Goal: Task Accomplishment & Management: Complete application form

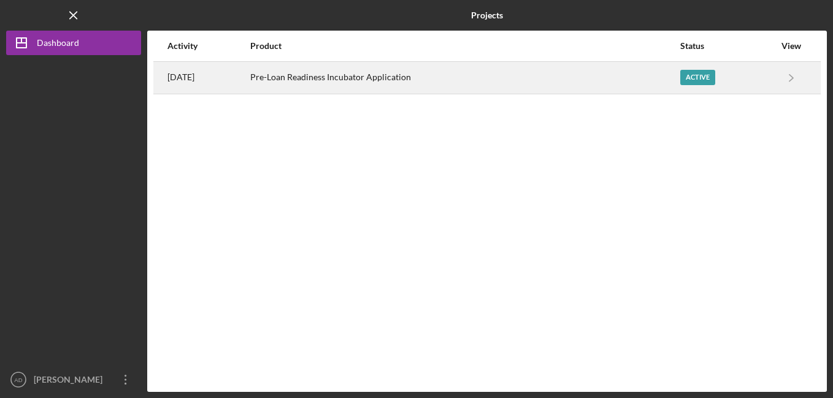
click at [436, 68] on div "Pre-Loan Readiness Incubator Application" at bounding box center [464, 78] width 428 height 31
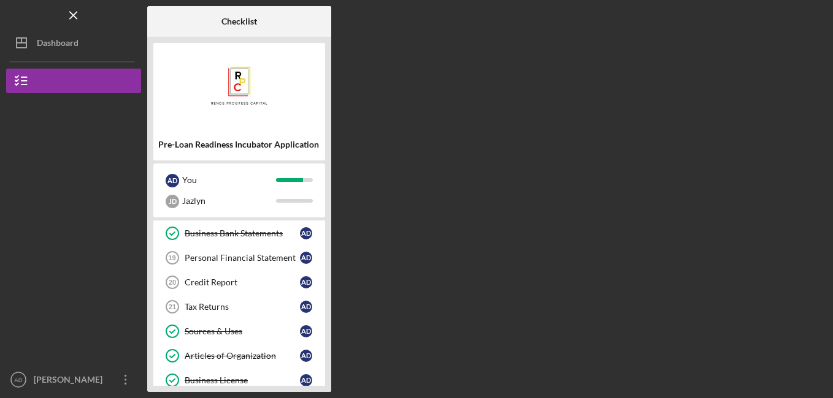
scroll to position [381, 0]
click at [214, 305] on div "Tax Returns" at bounding box center [242, 307] width 115 height 10
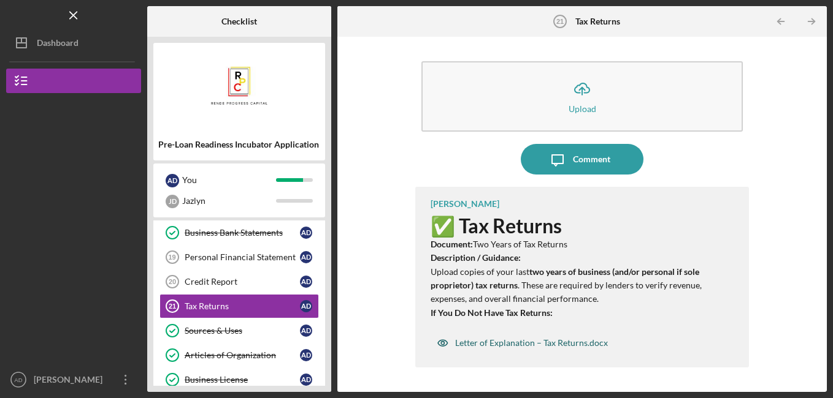
click at [489, 348] on div "Letter of Explanation – Tax Returns.docx" at bounding box center [531, 343] width 153 height 10
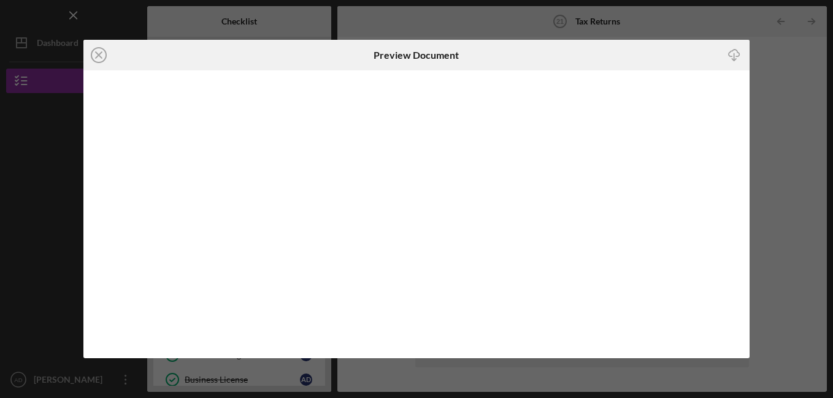
click at [734, 55] on line "button" at bounding box center [734, 56] width 0 height 7
click at [623, 50] on div "Icon/Download" at bounding box center [638, 55] width 222 height 31
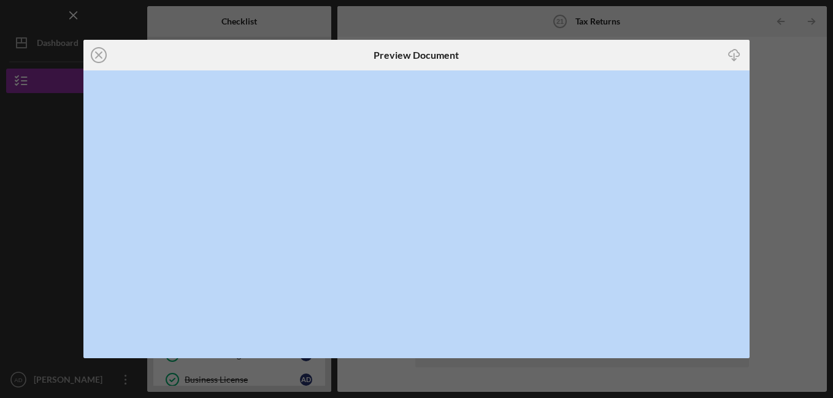
click at [623, 50] on div "Icon/Download" at bounding box center [638, 55] width 222 height 31
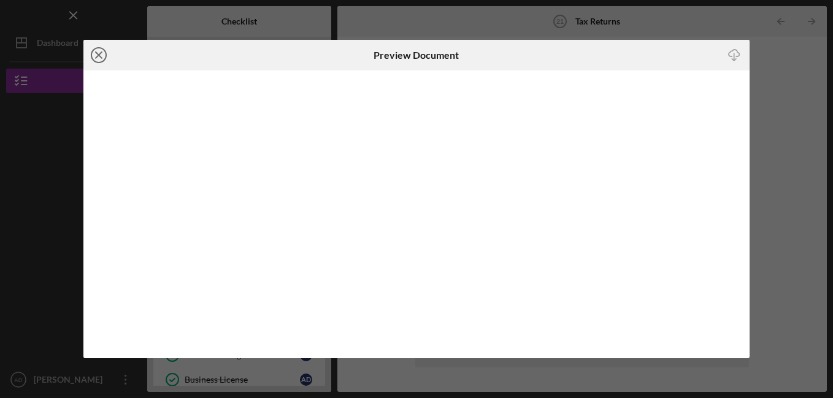
click at [98, 50] on icon "Icon/Close" at bounding box center [98, 55] width 31 height 31
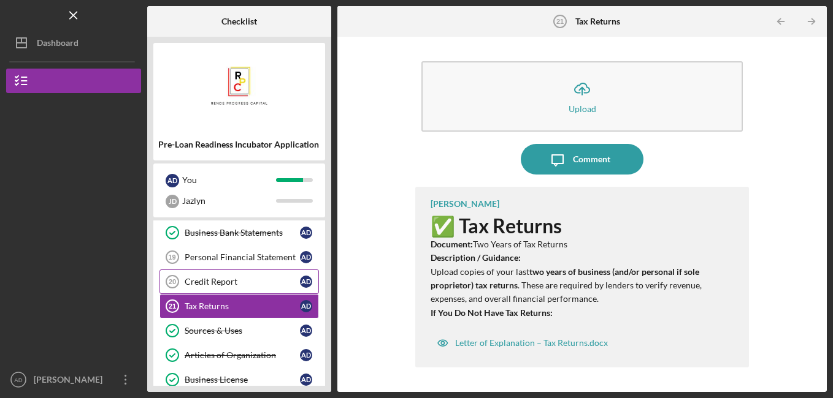
click at [242, 278] on div "Credit Report" at bounding box center [242, 282] width 115 height 10
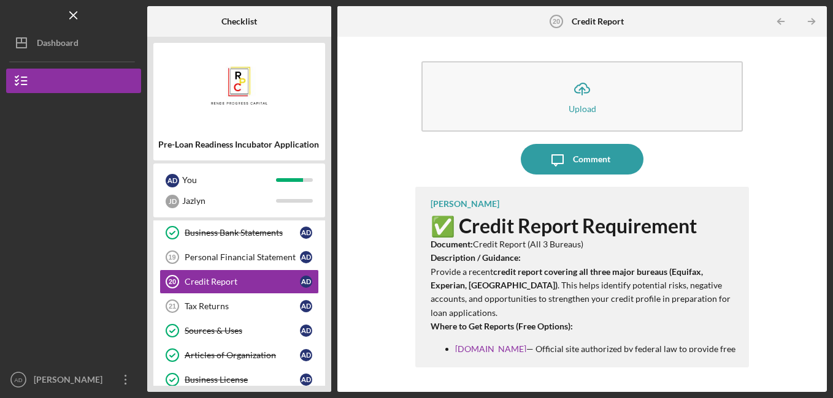
click at [722, 330] on p "Where to Get Reports (Free Options):" at bounding box center [583, 326] width 307 height 13
click at [516, 352] on link "[DOMAIN_NAME]" at bounding box center [490, 349] width 71 height 10
click at [475, 351] on link "[DOMAIN_NAME]" at bounding box center [490, 349] width 71 height 10
click at [526, 348] on link "[DOMAIN_NAME]" at bounding box center [490, 349] width 71 height 10
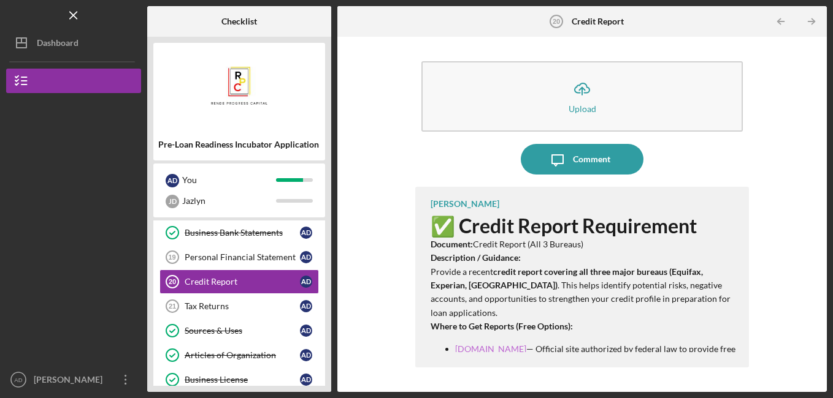
click at [526, 348] on link "[DOMAIN_NAME]" at bounding box center [490, 349] width 71 height 10
click at [273, 282] on div "Credit Report" at bounding box center [242, 282] width 115 height 10
click at [274, 303] on div "Tax Returns" at bounding box center [242, 307] width 115 height 10
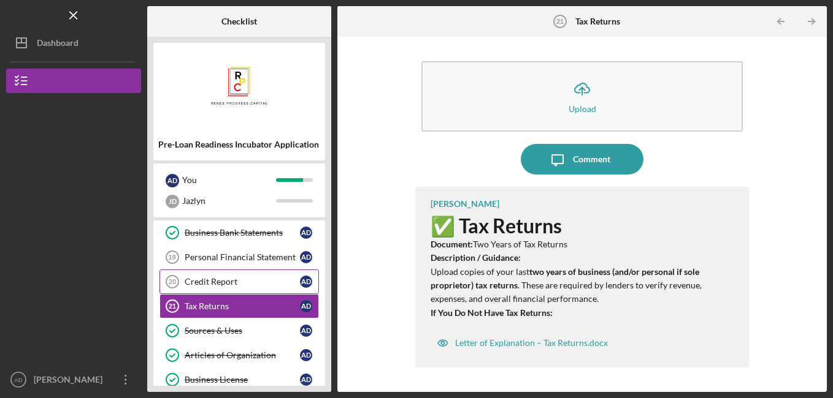
click at [278, 283] on div "Credit Report" at bounding box center [242, 282] width 115 height 10
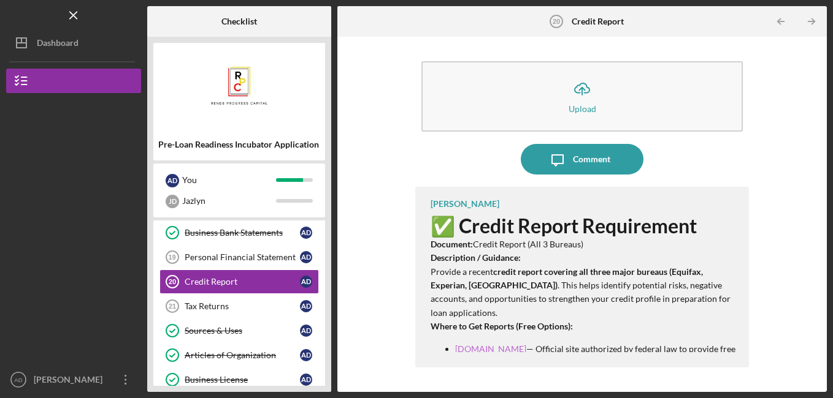
click at [465, 350] on link "[DOMAIN_NAME]" at bounding box center [490, 349] width 71 height 10
click at [242, 256] on div "Personal Financial Statement" at bounding box center [242, 258] width 115 height 10
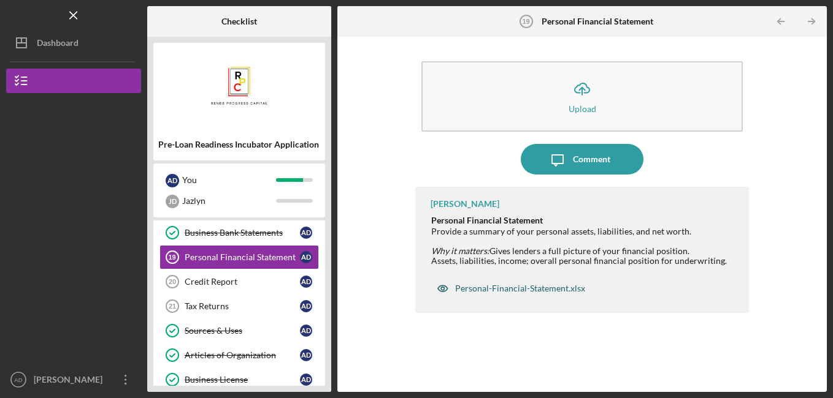
click at [523, 291] on div "Personal-Financial-Statement.xlsx" at bounding box center [520, 289] width 130 height 10
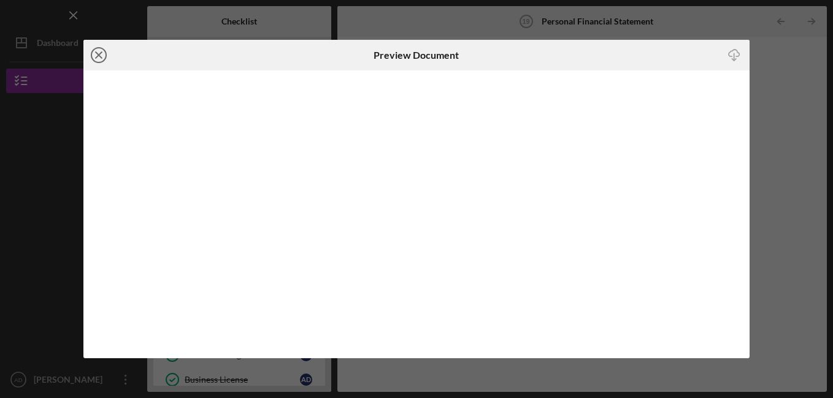
click at [100, 50] on icon "Icon/Close" at bounding box center [98, 55] width 31 height 31
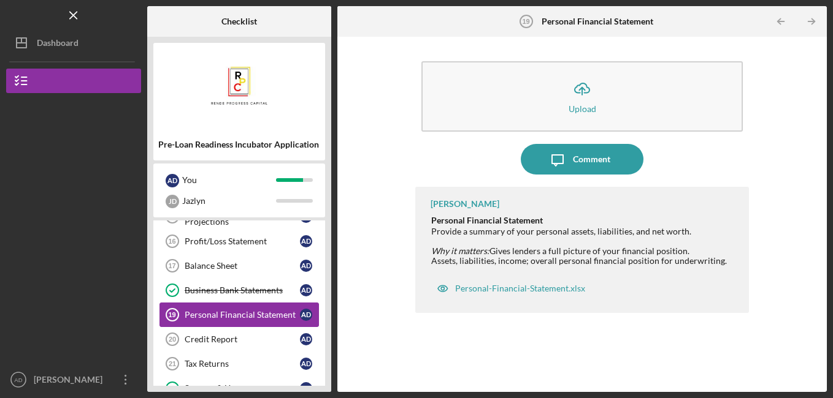
scroll to position [321, 0]
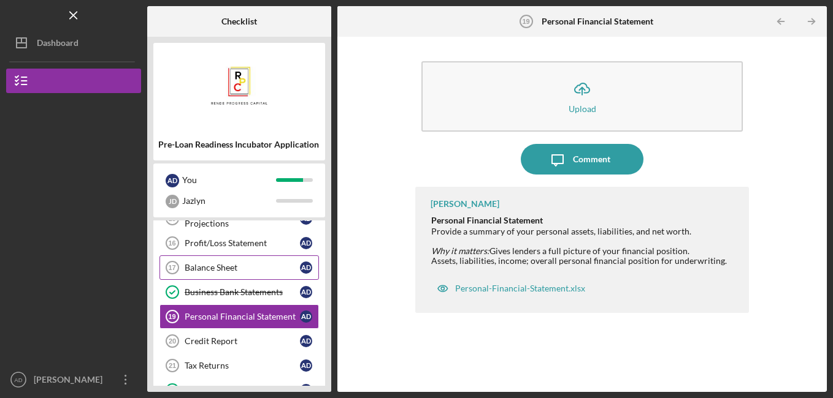
click at [222, 256] on link "Balance Sheet 17 Balance Sheet A D" at bounding box center [238, 268] width 159 height 25
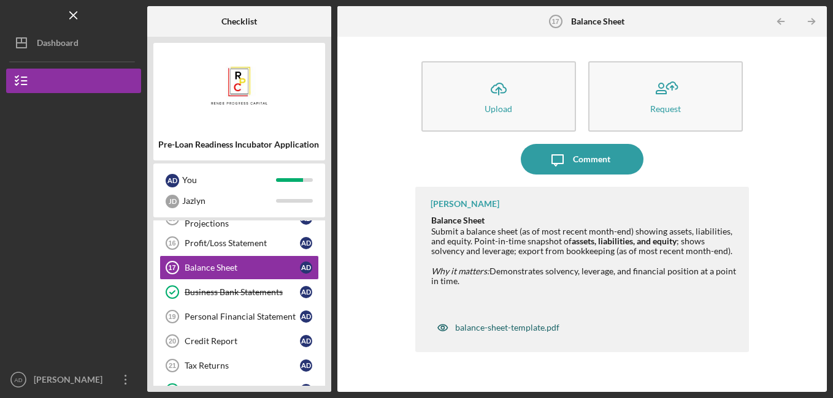
click at [476, 331] on div "balance-sheet-template.pdf" at bounding box center [507, 328] width 104 height 10
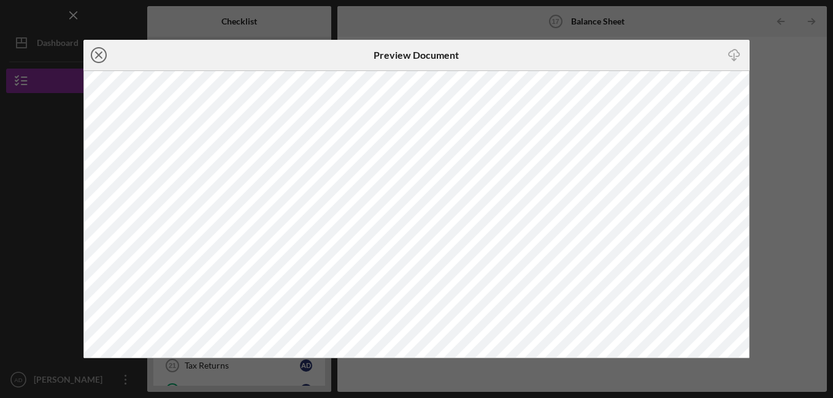
click at [98, 52] on icon "Icon/Close" at bounding box center [98, 55] width 31 height 31
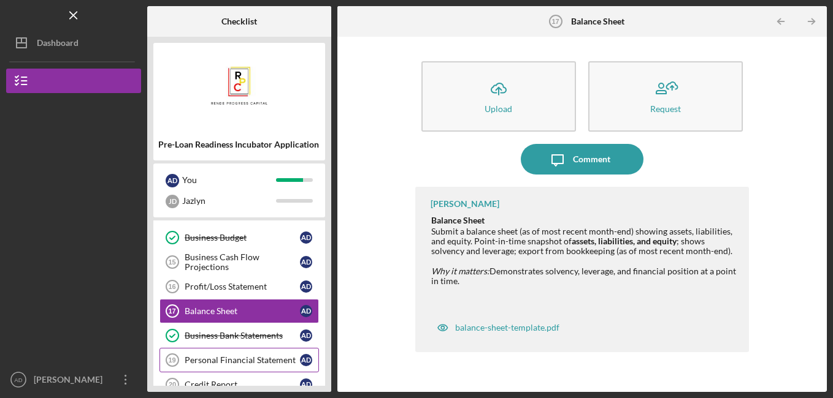
scroll to position [269, 0]
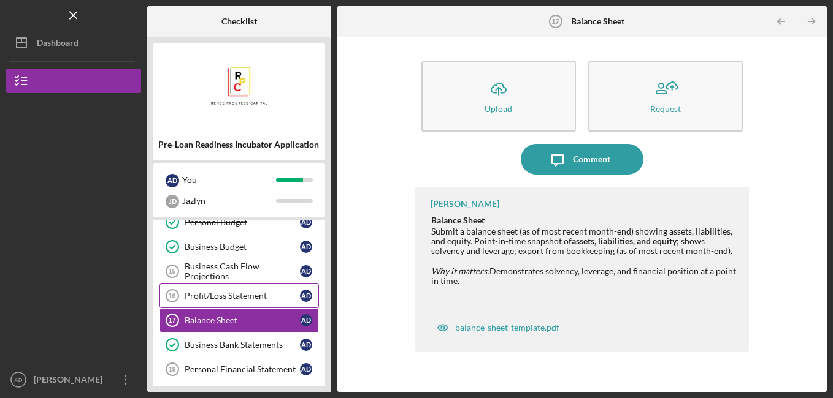
click at [269, 301] on div "Profit/Loss Statement" at bounding box center [242, 296] width 115 height 10
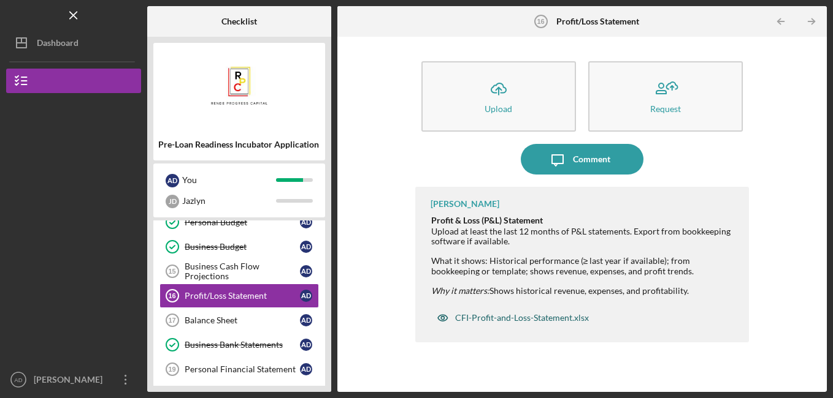
click at [497, 313] on div "CFI-Profit-and-Loss-Statement.xlsx" at bounding box center [522, 318] width 134 height 10
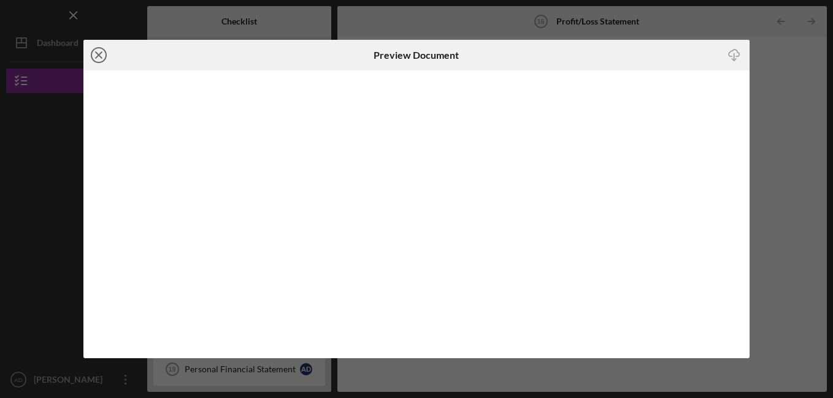
click at [96, 55] on icon "Icon/Close" at bounding box center [98, 55] width 31 height 31
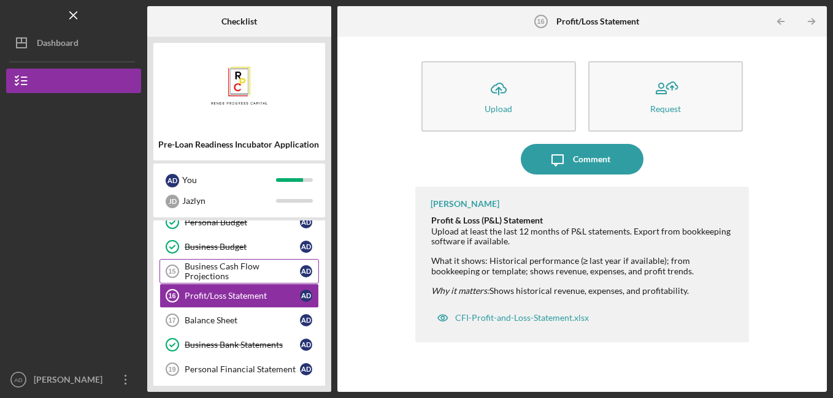
click at [231, 267] on div "Business Cash Flow Projections" at bounding box center [242, 272] width 115 height 20
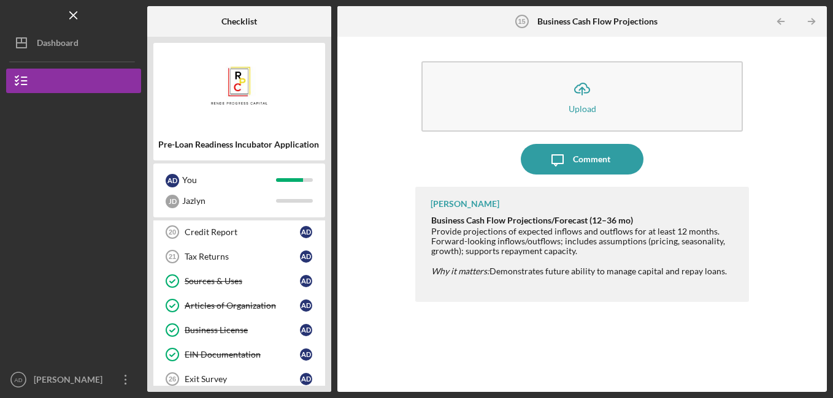
scroll to position [448, 0]
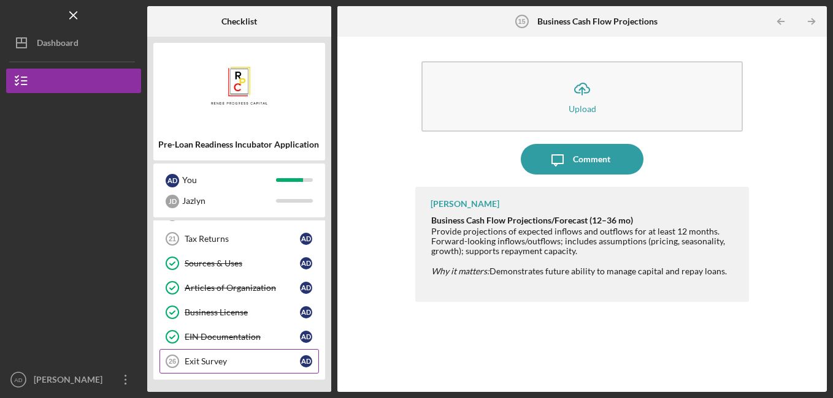
click at [247, 352] on link "Exit Survey 26 Exit Survey A D" at bounding box center [238, 361] width 159 height 25
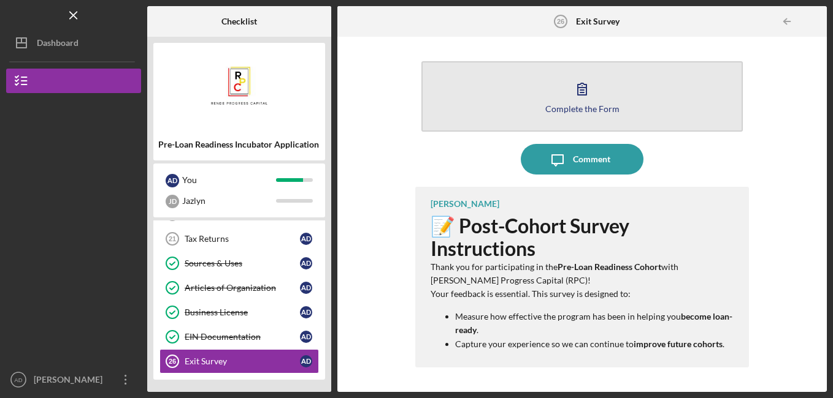
click at [576, 97] on icon "button" at bounding box center [581, 89] width 31 height 31
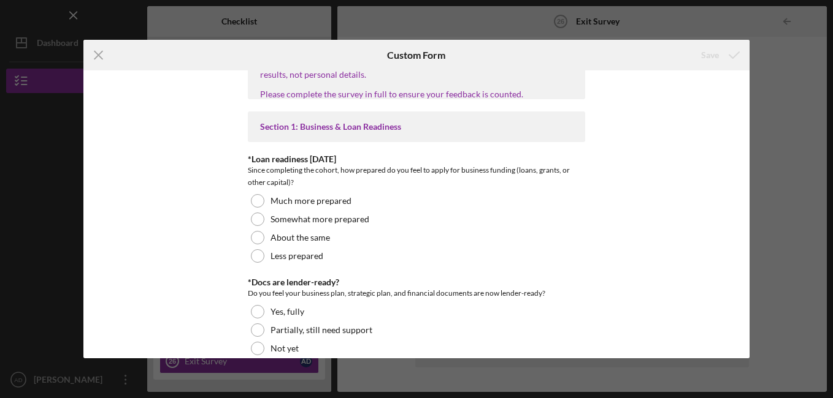
scroll to position [84, 0]
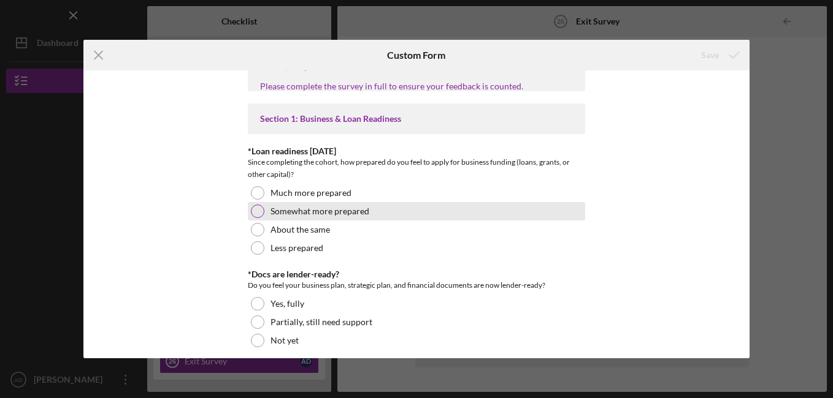
click at [255, 221] on div "Somewhat more prepared" at bounding box center [416, 211] width 337 height 18
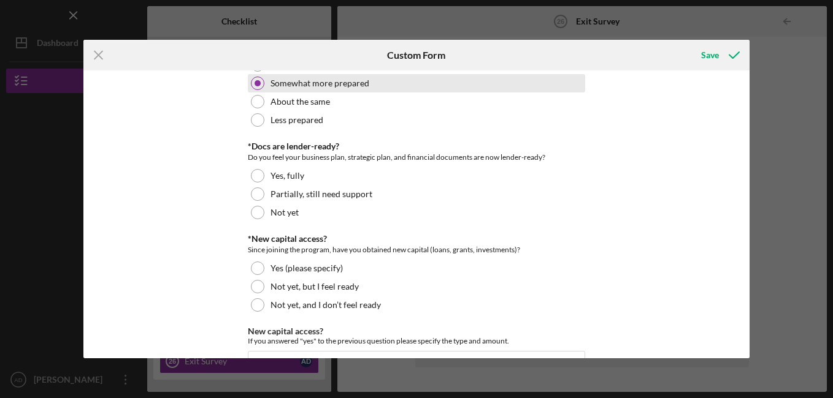
scroll to position [213, 0]
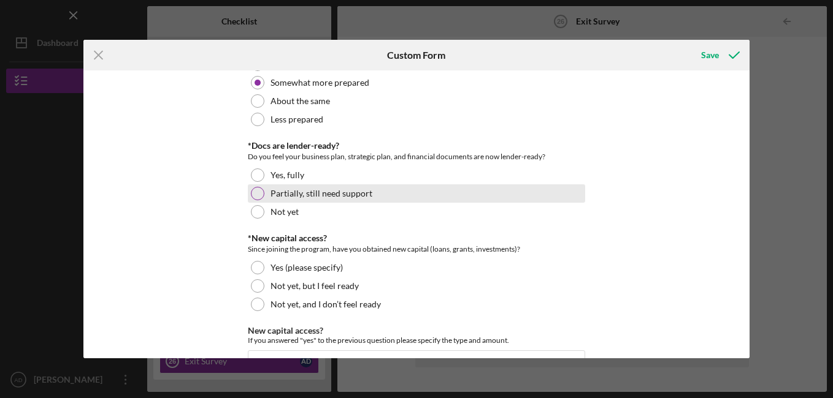
click at [256, 200] on div at bounding box center [257, 193] width 13 height 13
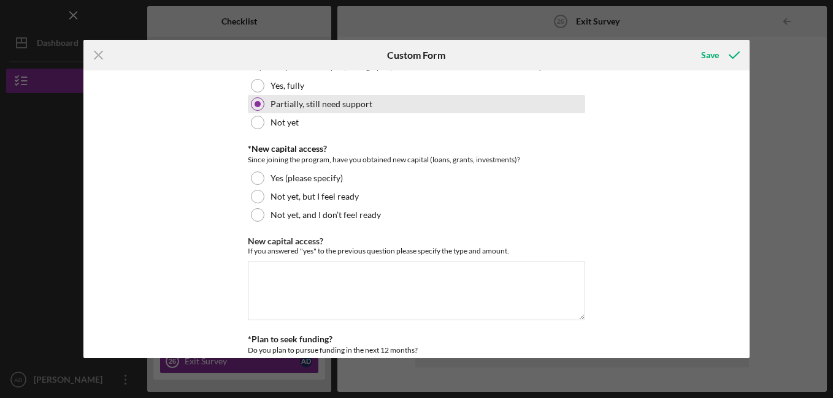
scroll to position [303, 0]
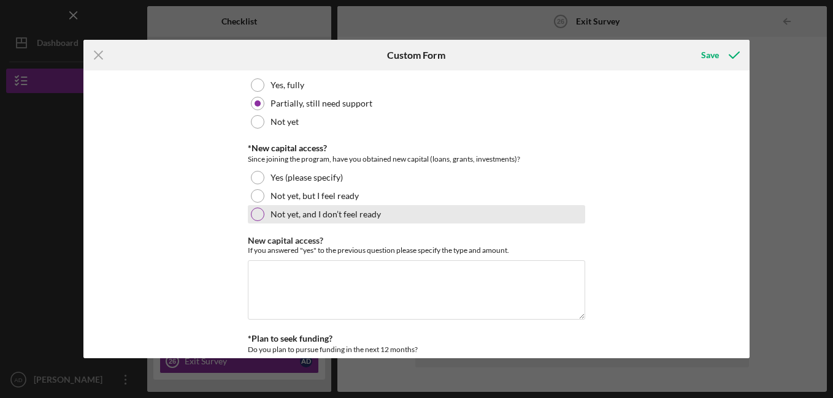
click at [257, 221] on div at bounding box center [257, 214] width 13 height 13
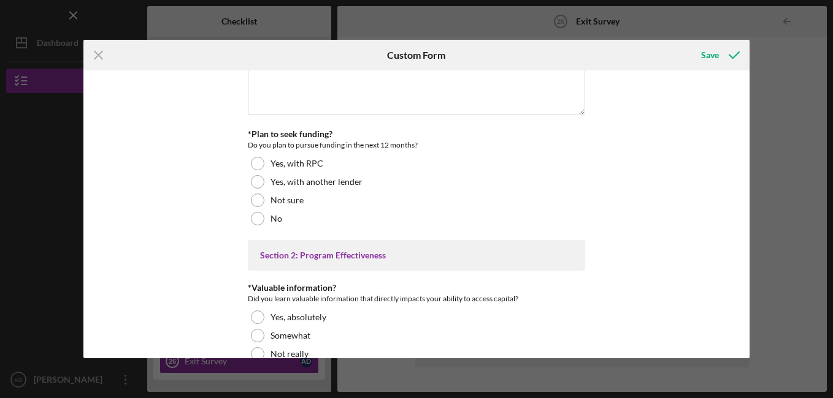
scroll to position [508, 0]
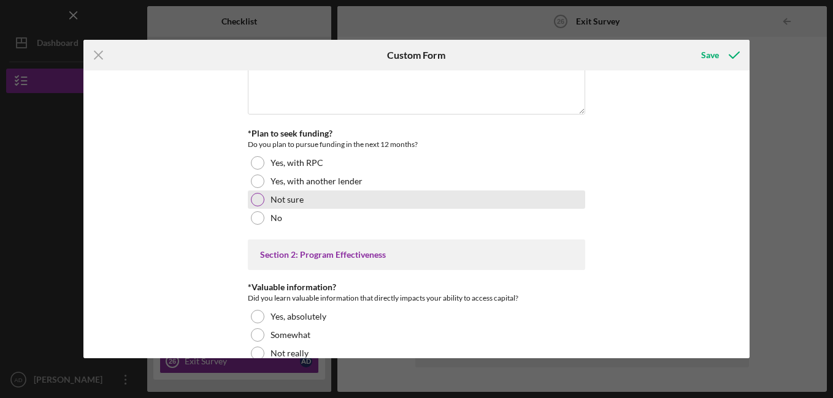
click at [259, 207] on div at bounding box center [257, 199] width 13 height 13
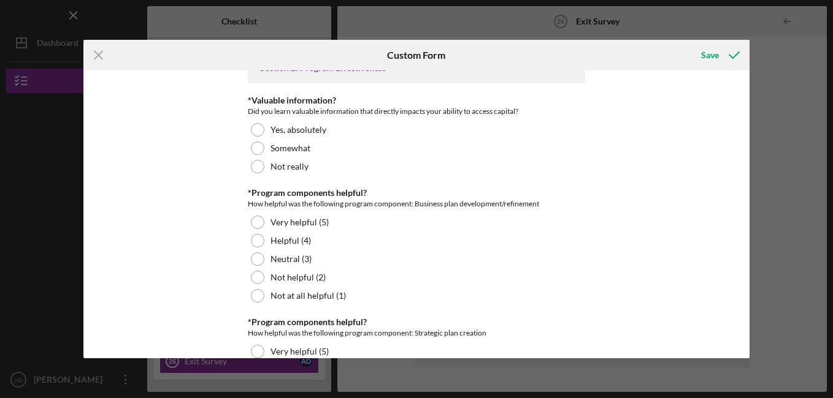
scroll to position [704, 0]
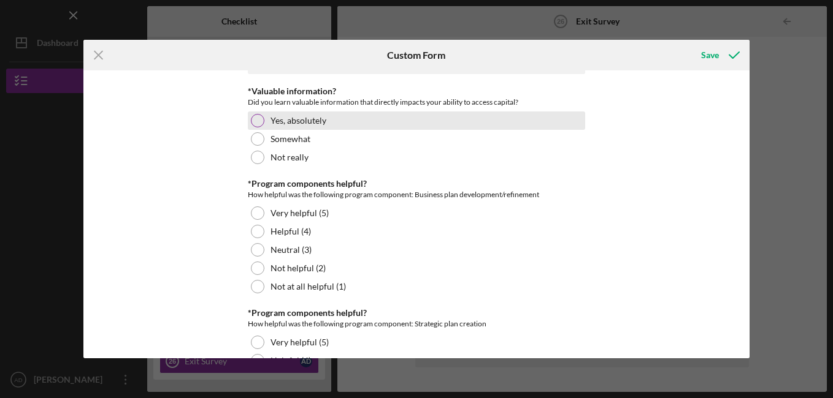
click at [252, 128] on div at bounding box center [257, 120] width 13 height 13
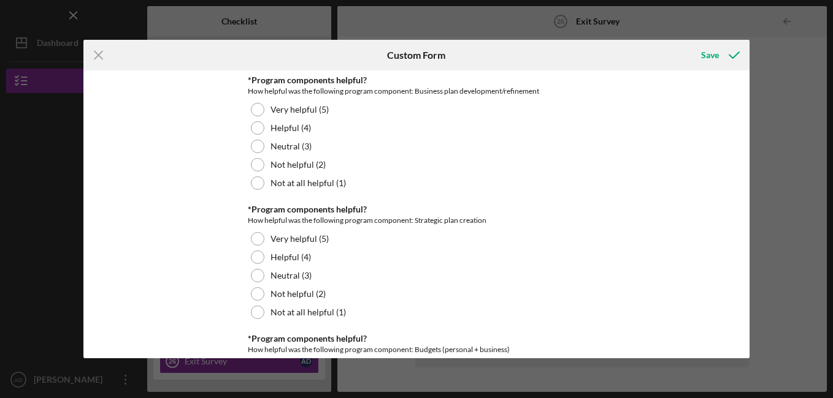
scroll to position [809, 0]
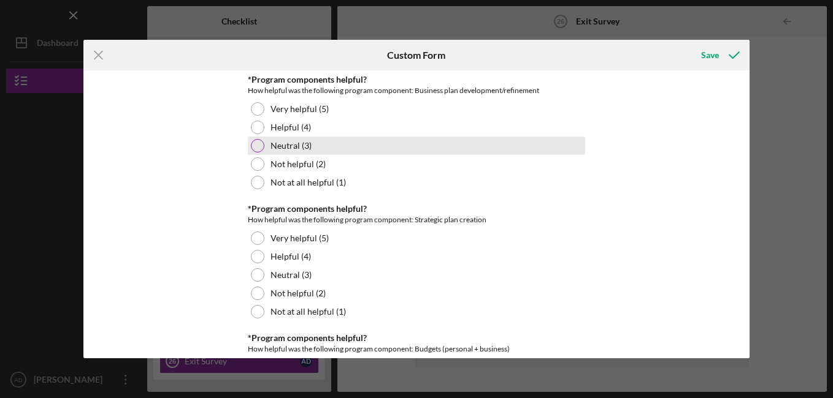
click at [253, 153] on div at bounding box center [257, 145] width 13 height 13
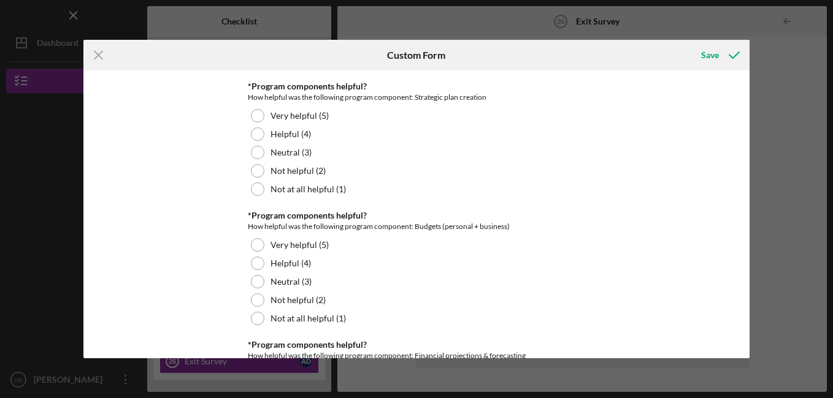
scroll to position [932, 0]
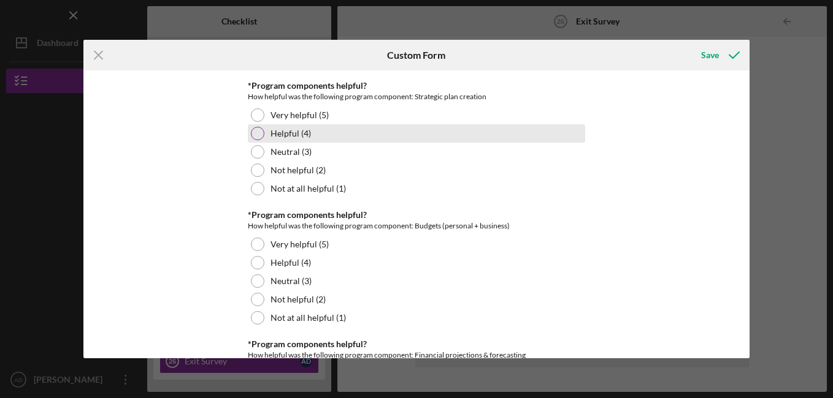
click at [257, 140] on div at bounding box center [257, 133] width 13 height 13
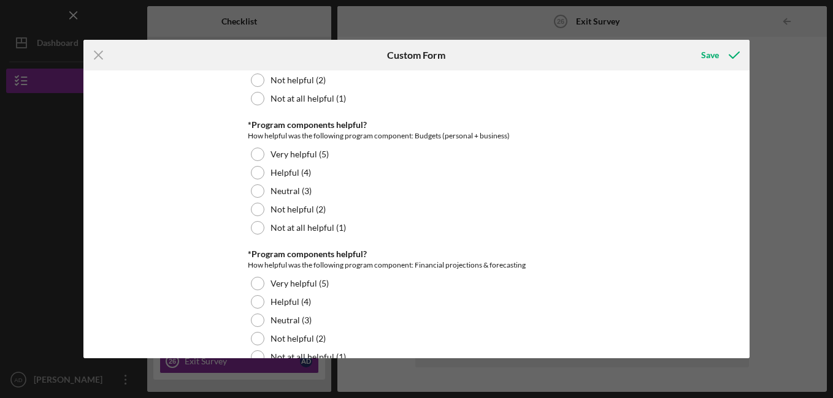
scroll to position [1035, 0]
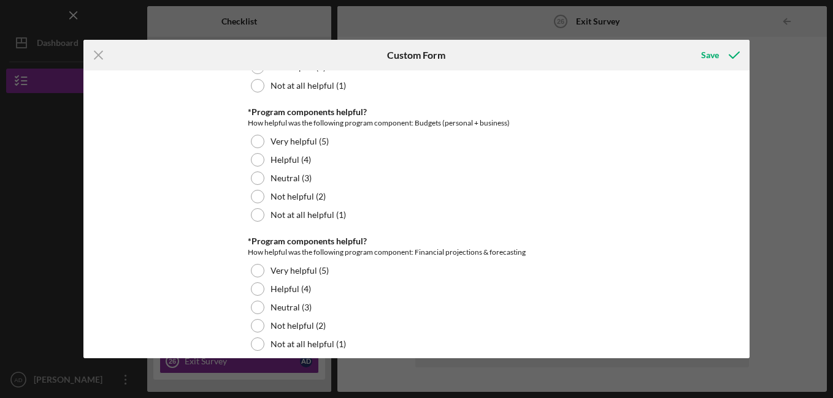
click at [257, 148] on div at bounding box center [257, 141] width 13 height 13
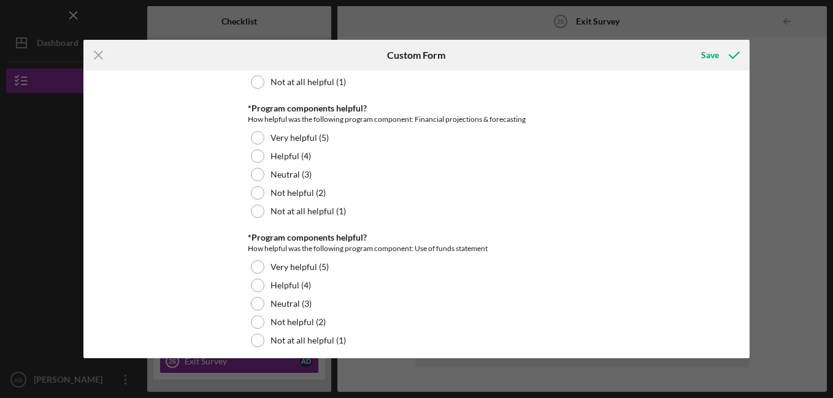
scroll to position [1169, 0]
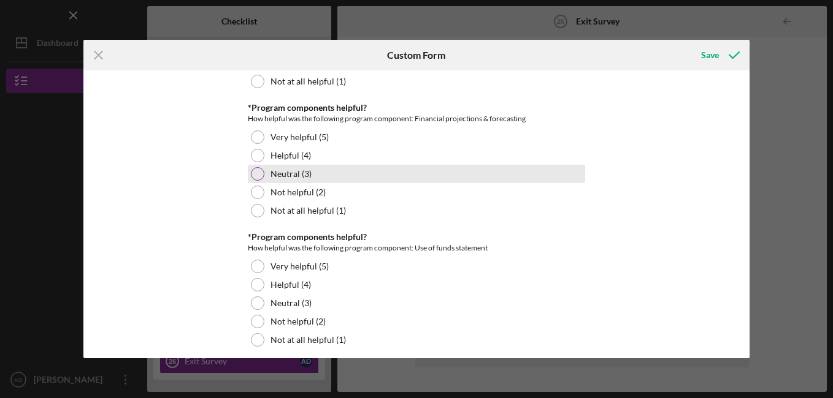
click at [255, 181] on div at bounding box center [257, 173] width 13 height 13
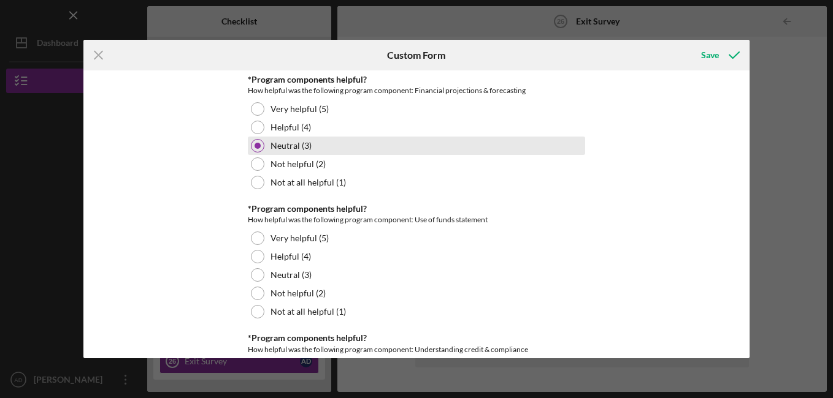
scroll to position [1197, 0]
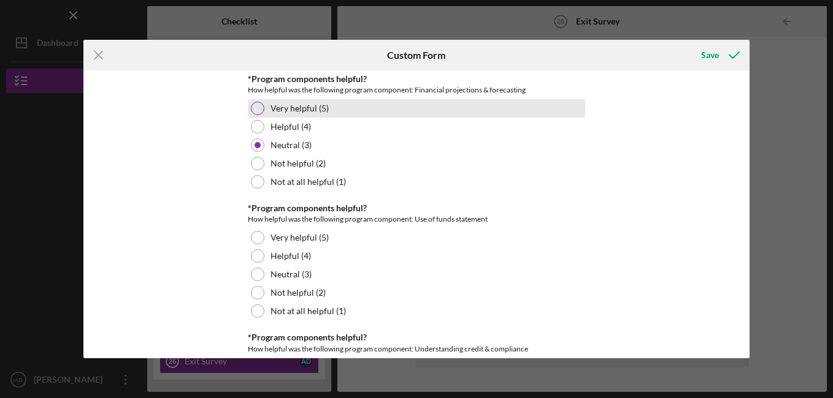
click at [255, 115] on div at bounding box center [257, 108] width 13 height 13
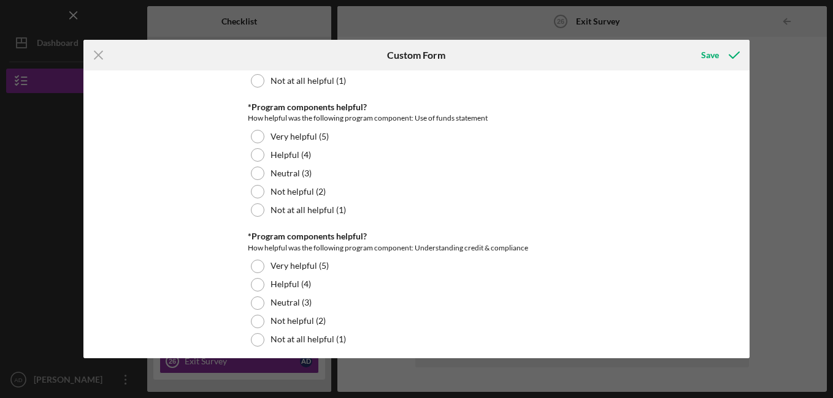
scroll to position [1299, 0]
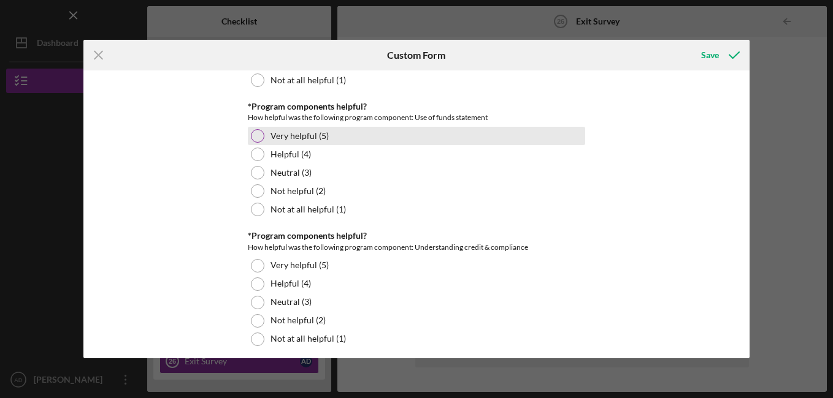
click at [261, 143] on div at bounding box center [257, 135] width 13 height 13
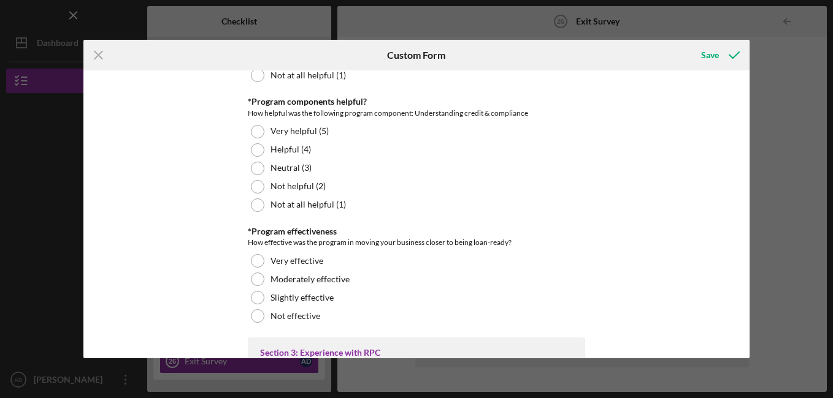
scroll to position [1445, 0]
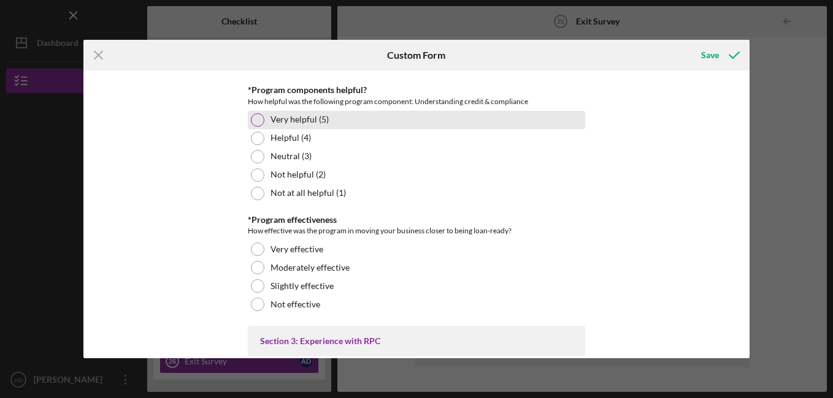
click at [257, 127] on div at bounding box center [257, 119] width 13 height 13
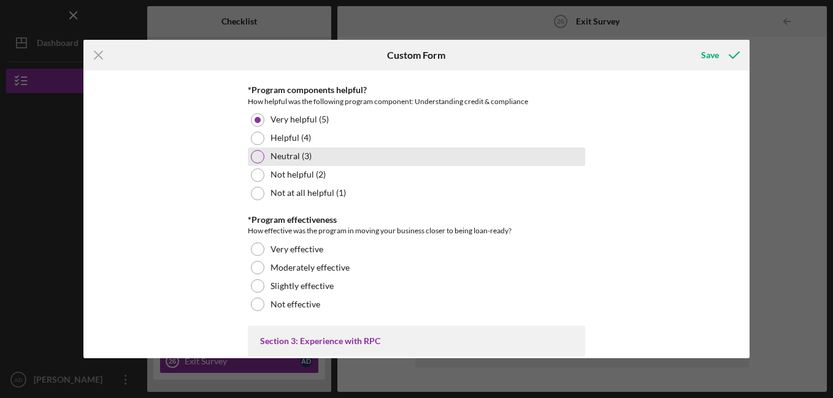
click at [257, 164] on div at bounding box center [257, 156] width 13 height 13
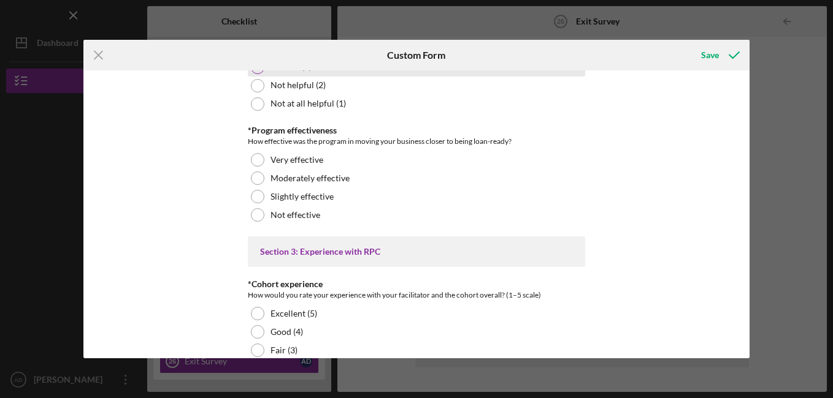
scroll to position [1535, 0]
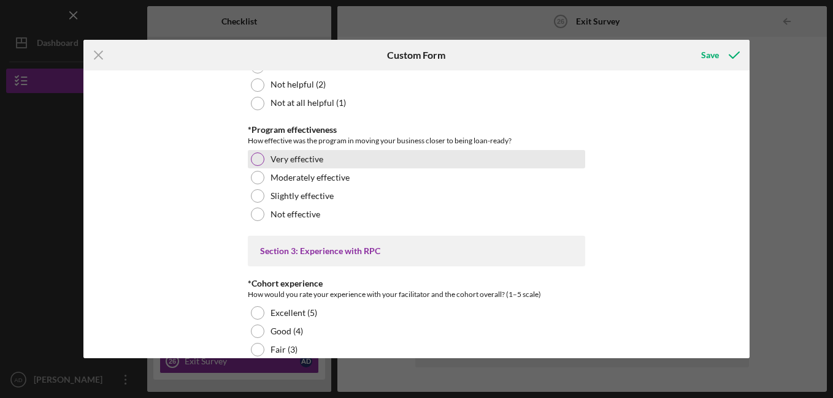
click at [256, 166] on div at bounding box center [257, 159] width 13 height 13
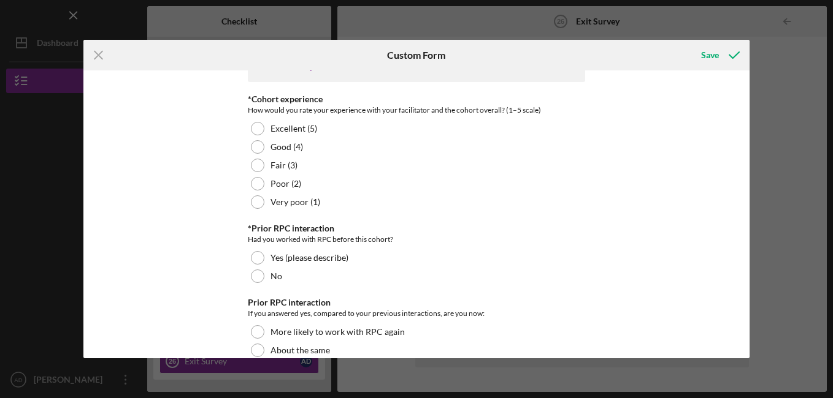
scroll to position [1720, 0]
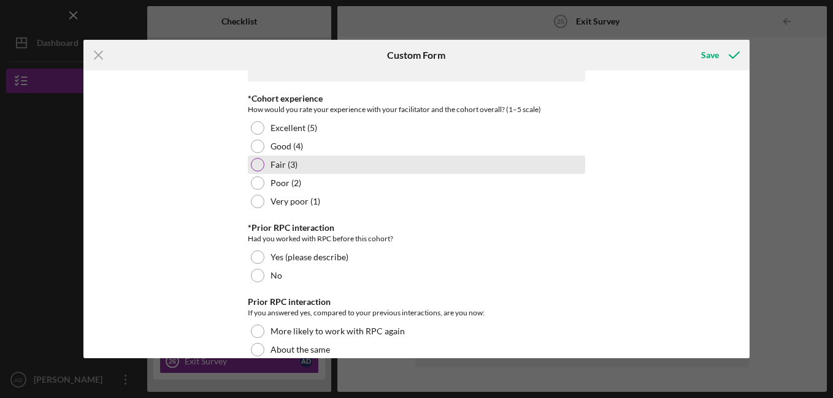
click at [257, 172] on div at bounding box center [257, 164] width 13 height 13
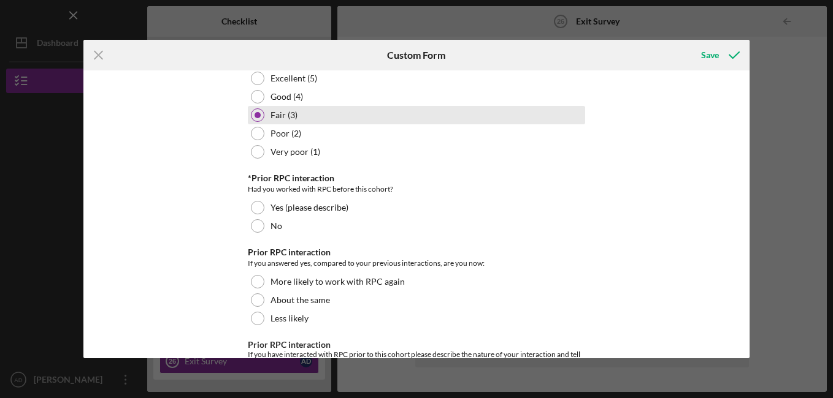
scroll to position [1771, 0]
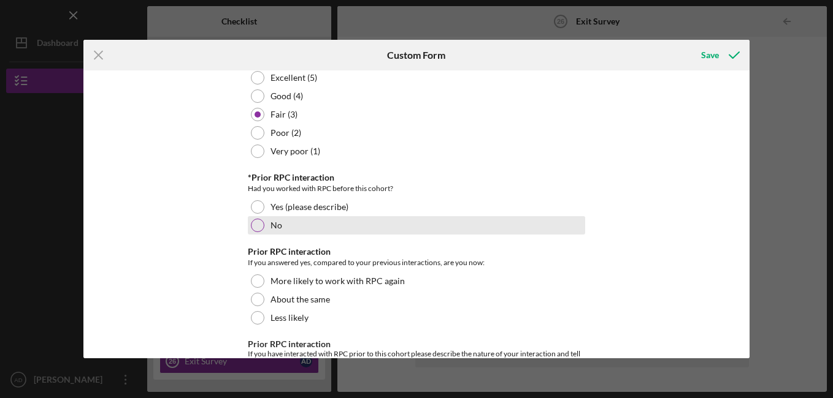
click at [253, 232] on div at bounding box center [257, 225] width 13 height 13
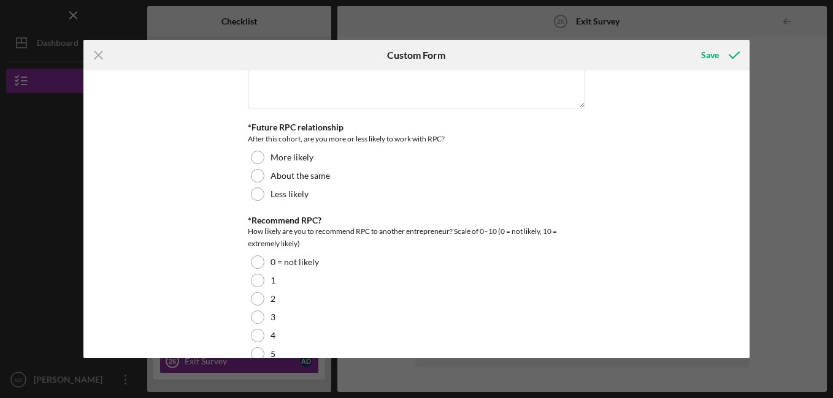
scroll to position [2096, 0]
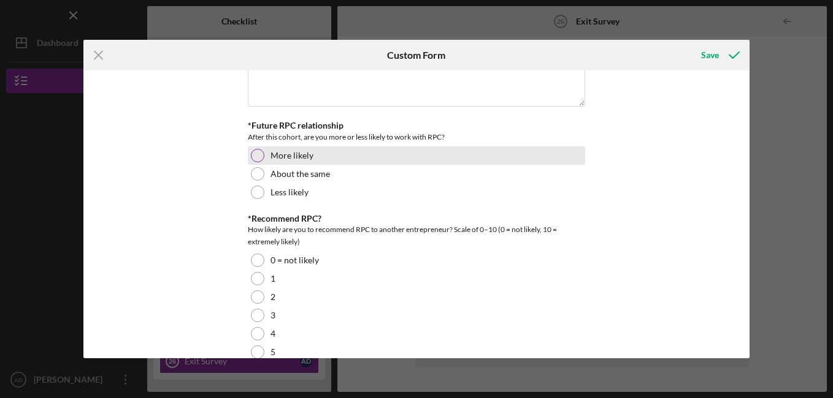
click at [254, 162] on div at bounding box center [257, 155] width 13 height 13
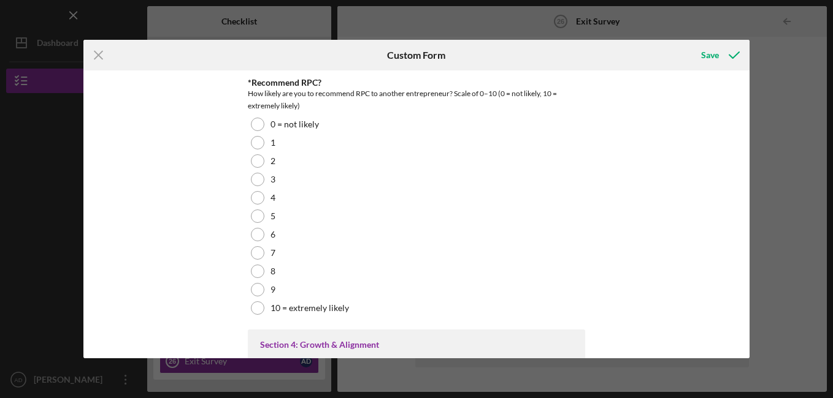
scroll to position [2233, 0]
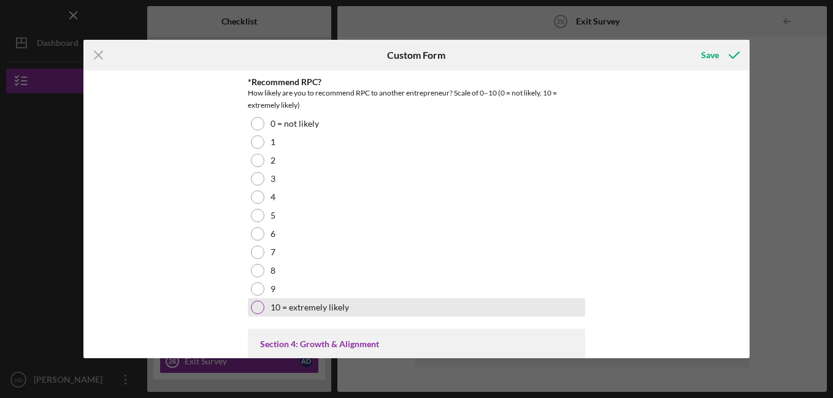
click at [255, 315] on div at bounding box center [257, 307] width 13 height 13
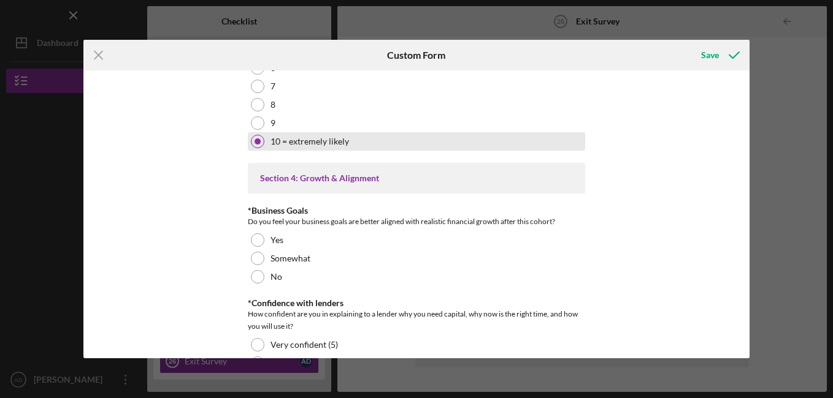
scroll to position [2400, 0]
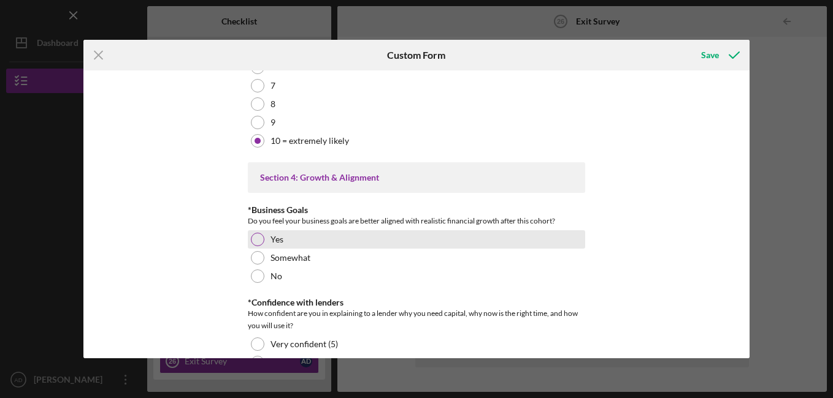
click at [253, 246] on div at bounding box center [257, 239] width 13 height 13
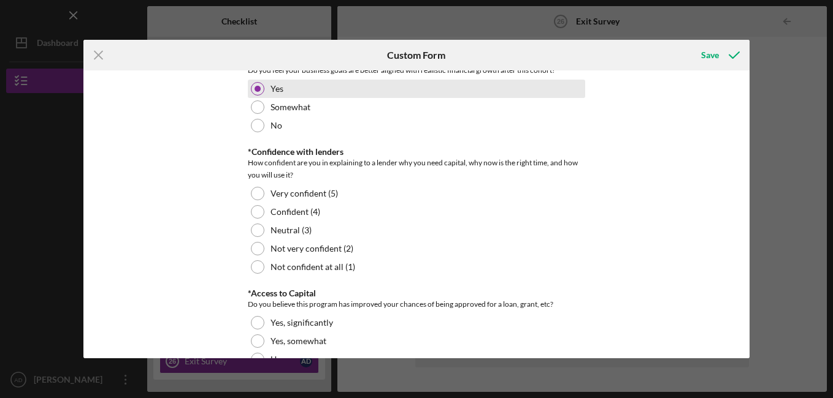
scroll to position [2553, 0]
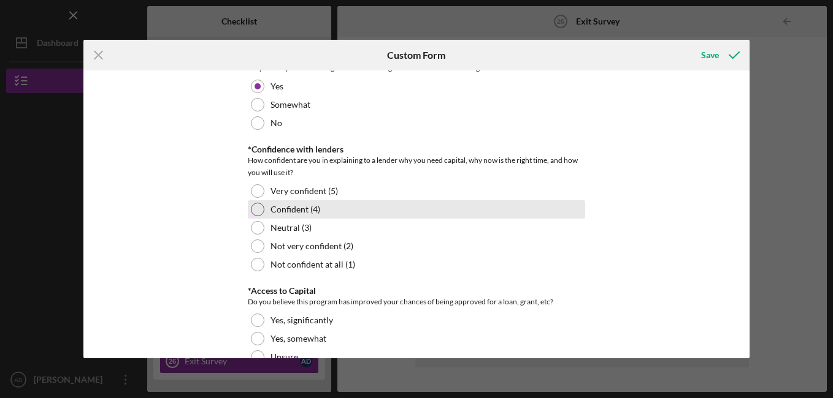
click at [259, 216] on div at bounding box center [257, 209] width 13 height 13
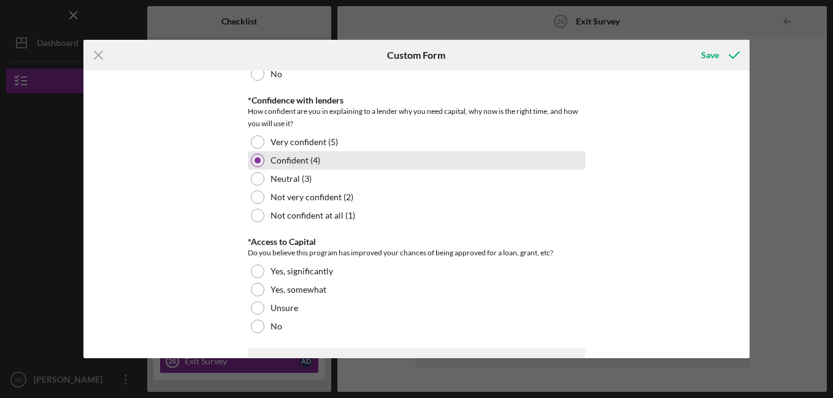
scroll to position [2602, 0]
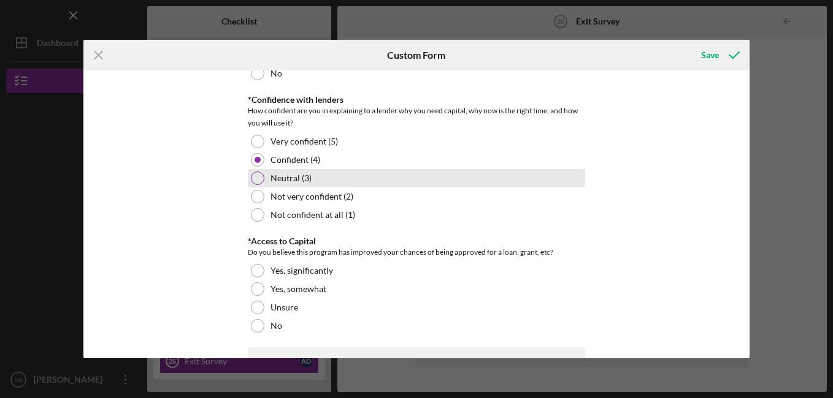
click at [257, 185] on div at bounding box center [257, 178] width 13 height 13
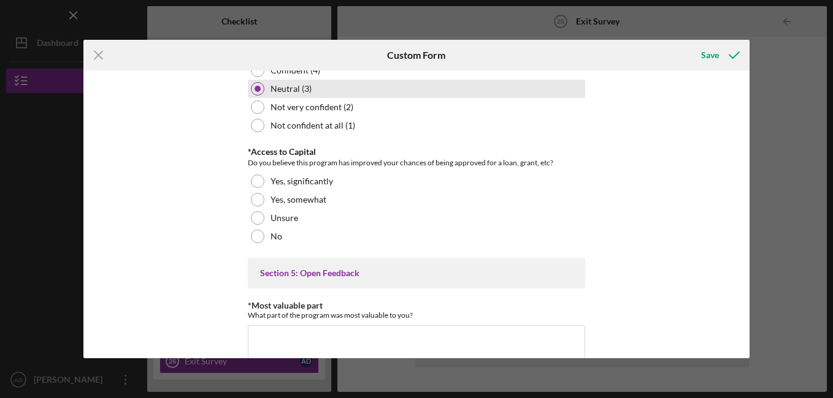
scroll to position [2693, 0]
click at [257, 188] on div at bounding box center [257, 180] width 13 height 13
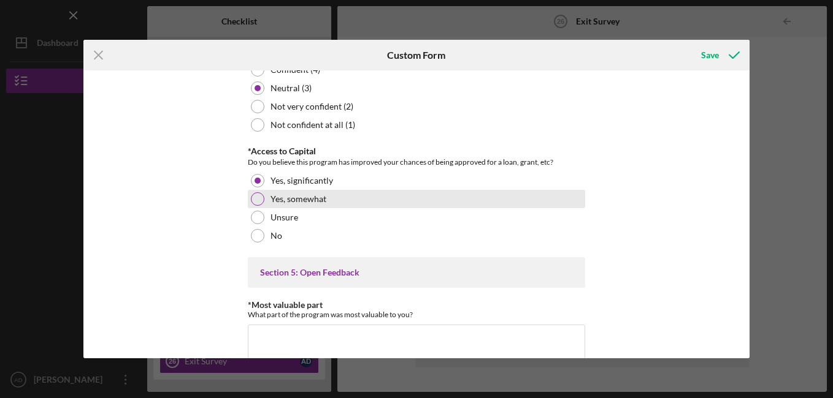
click at [257, 206] on div at bounding box center [257, 199] width 13 height 13
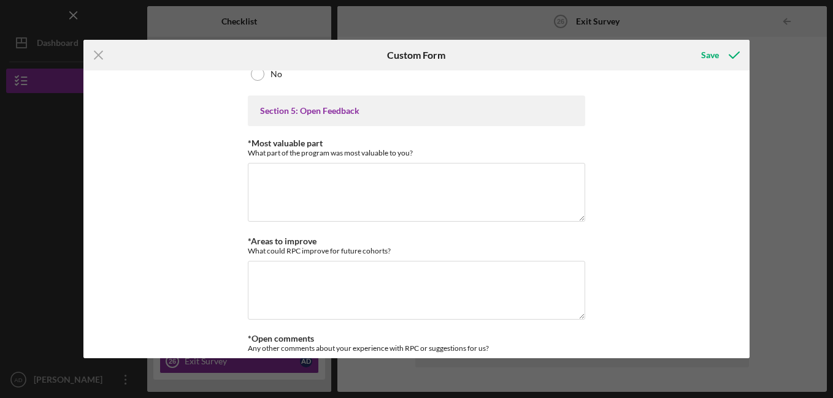
scroll to position [2855, 0]
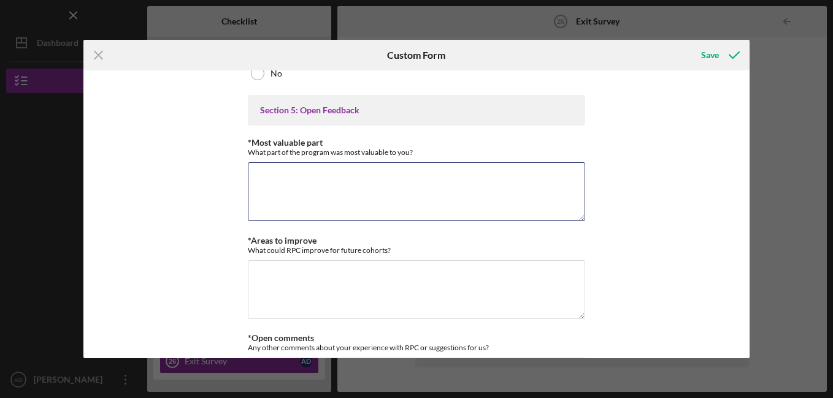
click at [257, 218] on textarea "*Most valuable part" at bounding box center [416, 191] width 337 height 59
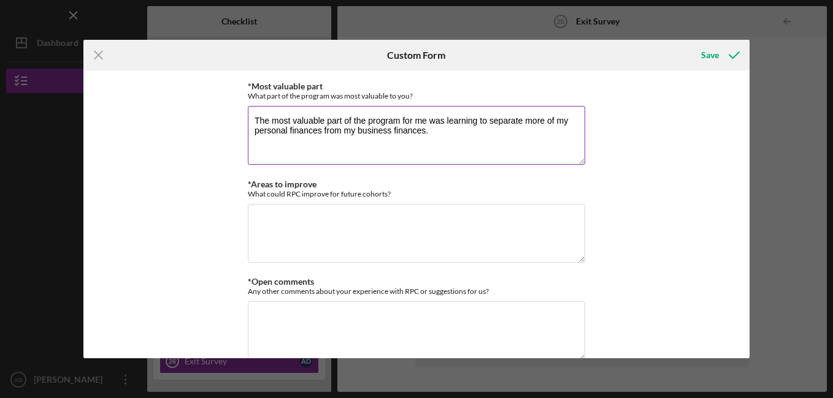
scroll to position [2913, 0]
type textarea "The most valuable part of the program for me was learning to separate more of m…"
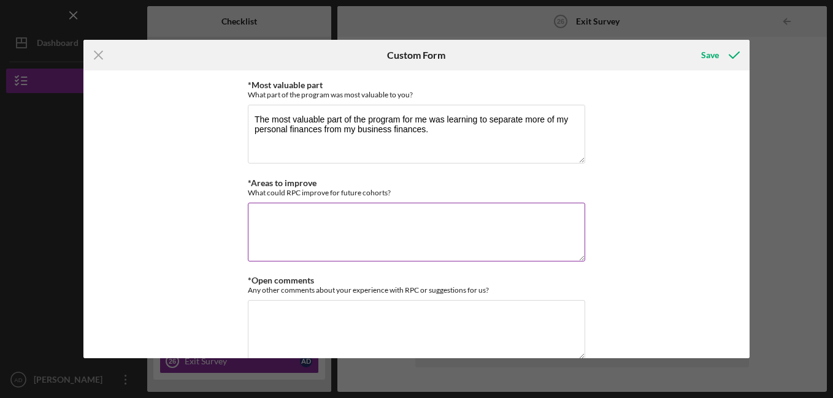
click at [526, 197] on div "*Areas to improve What could RPC improve for future cohorts?" at bounding box center [416, 187] width 337 height 19
click at [438, 238] on textarea "*Areas to improve" at bounding box center [416, 232] width 337 height 59
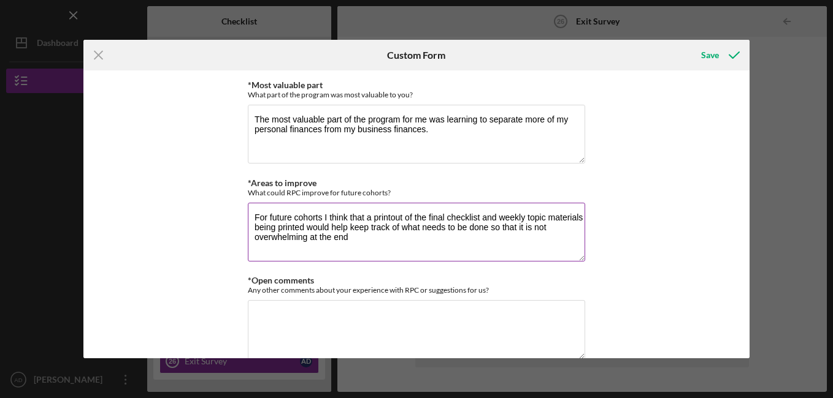
click at [435, 256] on textarea "For future cohorts I think that a printout of the final checklist and weekly to…" at bounding box center [416, 232] width 337 height 59
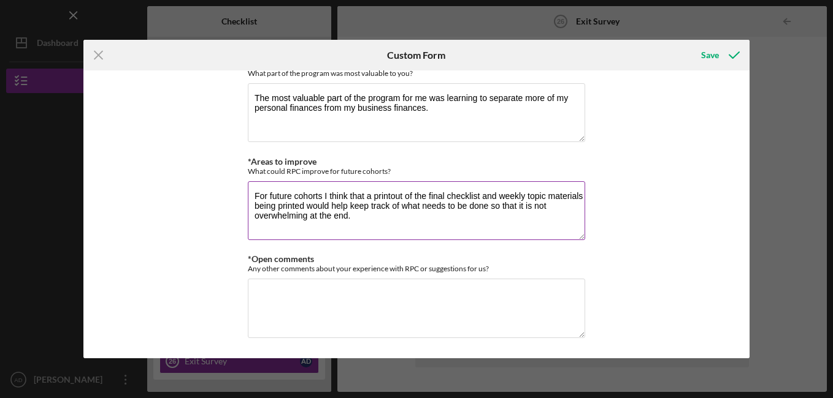
scroll to position [2954, 0]
type textarea "For future cohorts I think that a printout of the final checklist and weekly to…"
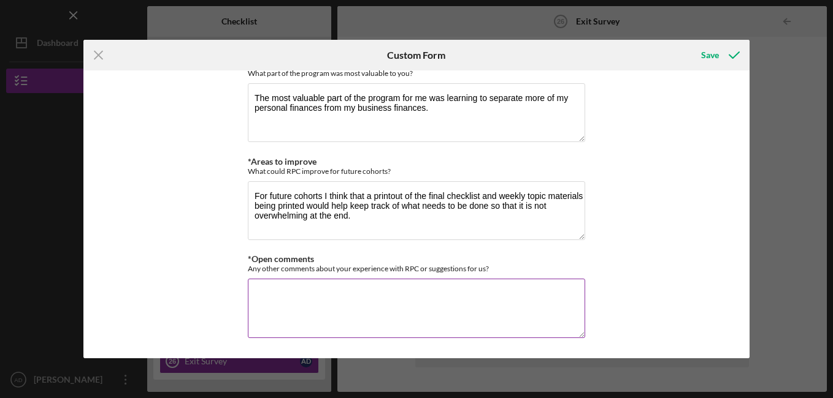
click at [442, 292] on textarea "*Open comments" at bounding box center [416, 308] width 337 height 59
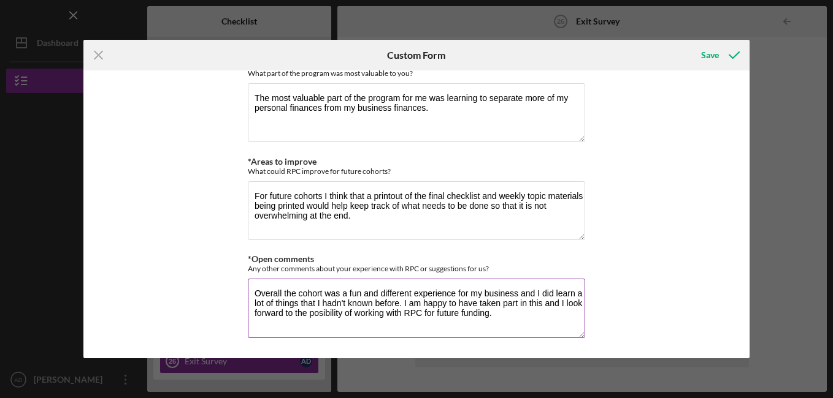
drag, startPoint x: 319, startPoint y: 314, endPoint x: 330, endPoint y: 311, distance: 12.0
type textarea "Overall, the cohort was a fun and different experience for my business, and I d…"
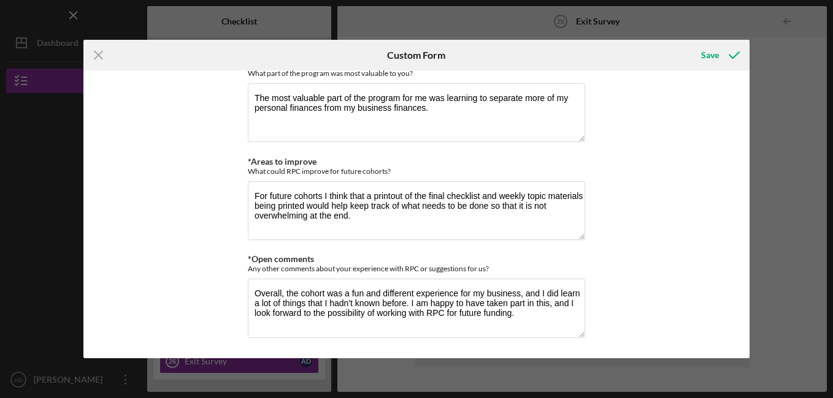
click at [617, 337] on div "📊 Post-Cohort Survey Please answer all questions honestly — there are no right …" at bounding box center [416, 215] width 666 height 288
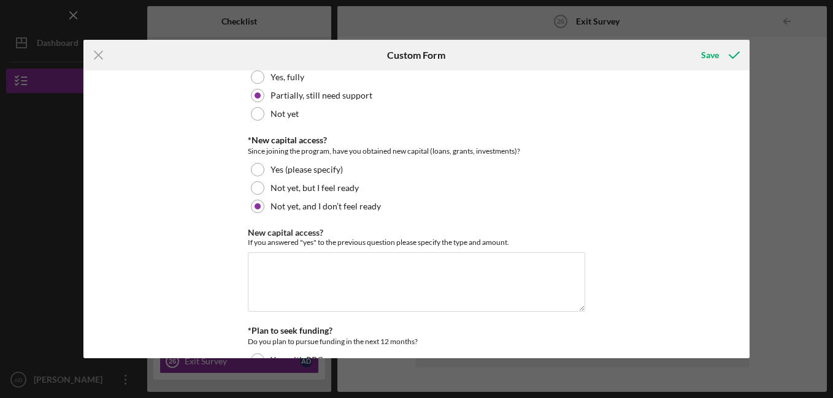
scroll to position [0, 0]
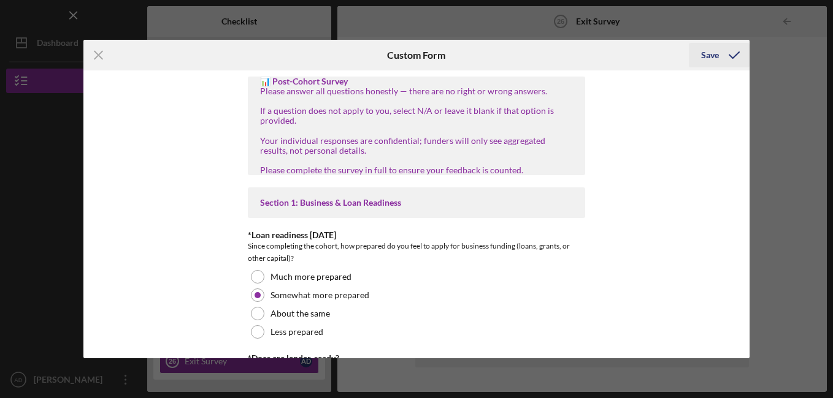
click at [714, 56] on div "Save" at bounding box center [710, 55] width 18 height 25
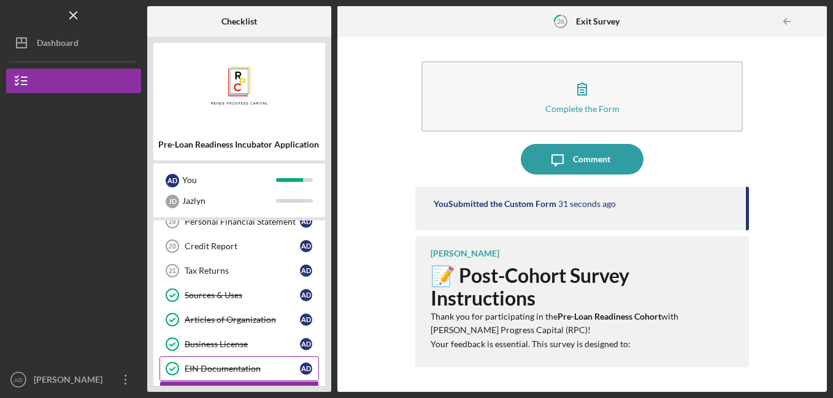
scroll to position [448, 0]
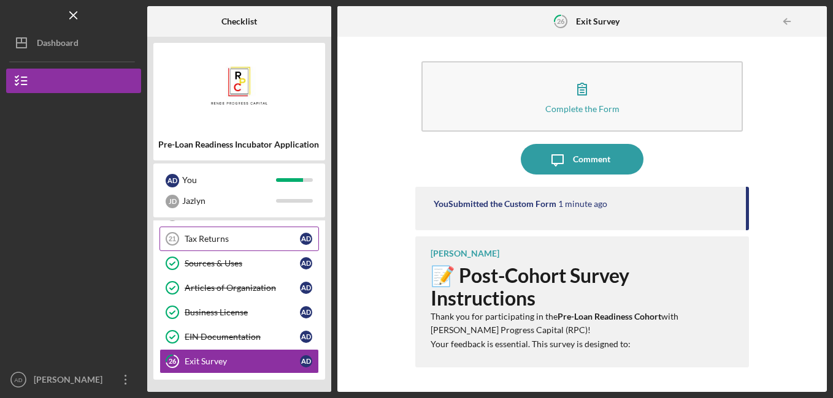
click at [249, 244] on div "Tax Returns" at bounding box center [242, 239] width 115 height 10
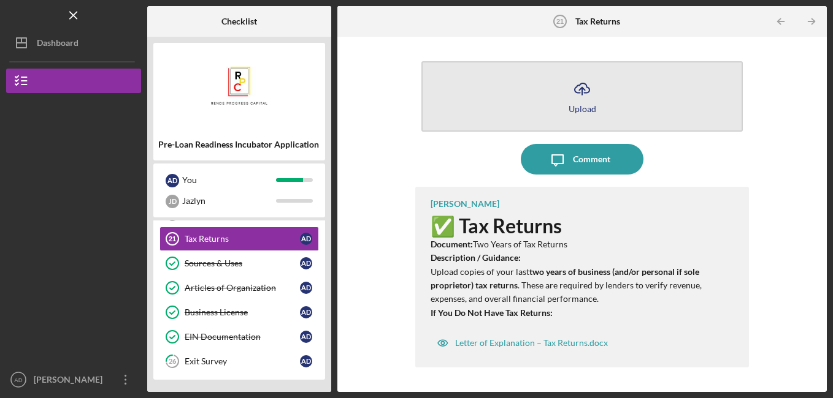
click at [580, 104] on div "Upload" at bounding box center [582, 108] width 28 height 9
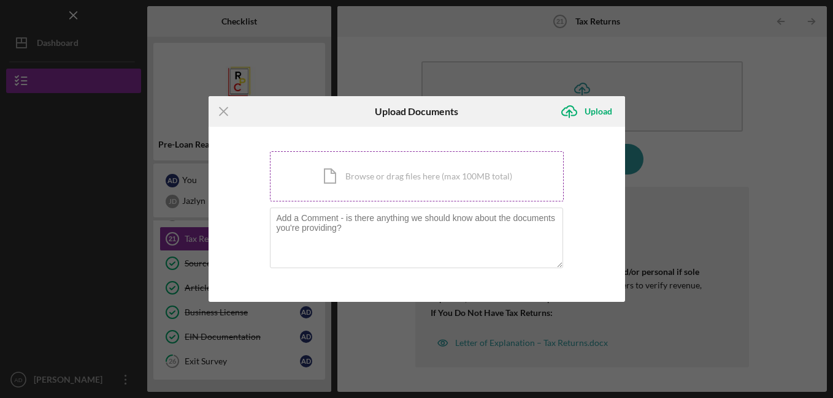
click at [392, 181] on div "Icon/Document Browse or drag files here (max 100MB total) Tap to choose files o…" at bounding box center [417, 176] width 294 height 50
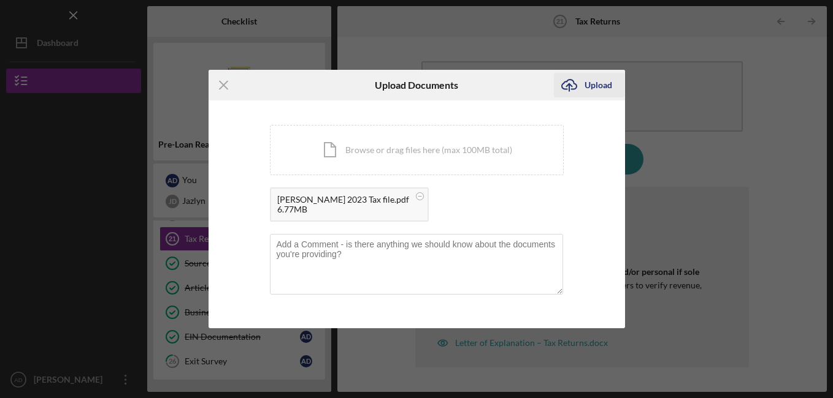
click at [587, 77] on div "Upload" at bounding box center [598, 85] width 28 height 25
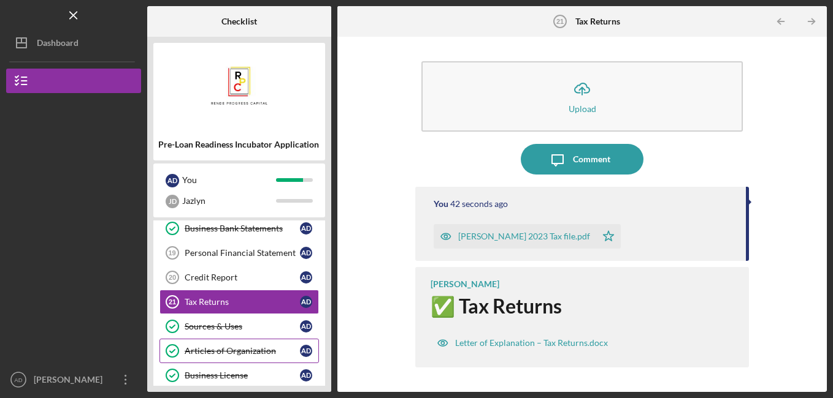
scroll to position [391, 0]
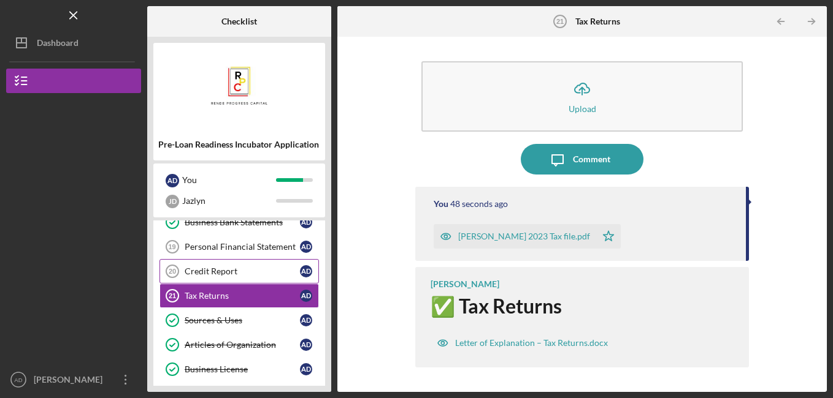
click at [269, 273] on div "Credit Report" at bounding box center [242, 272] width 115 height 10
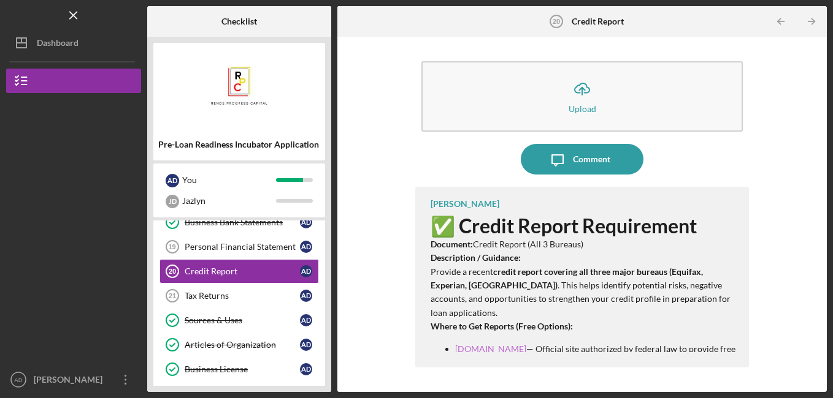
click at [526, 352] on link "[DOMAIN_NAME]" at bounding box center [490, 349] width 71 height 10
click at [549, 351] on p "[DOMAIN_NAME] — Official site authorized by federal law to provide free reports…" at bounding box center [596, 357] width 282 height 28
drag, startPoint x: 549, startPoint y: 351, endPoint x: 494, endPoint y: 345, distance: 55.5
click at [494, 345] on p "[DOMAIN_NAME] — Official site authorized by federal law to provide free reports…" at bounding box center [596, 357] width 282 height 28
copy p "[DOMAIN_NAME]"
